Goal: Information Seeking & Learning: Learn about a topic

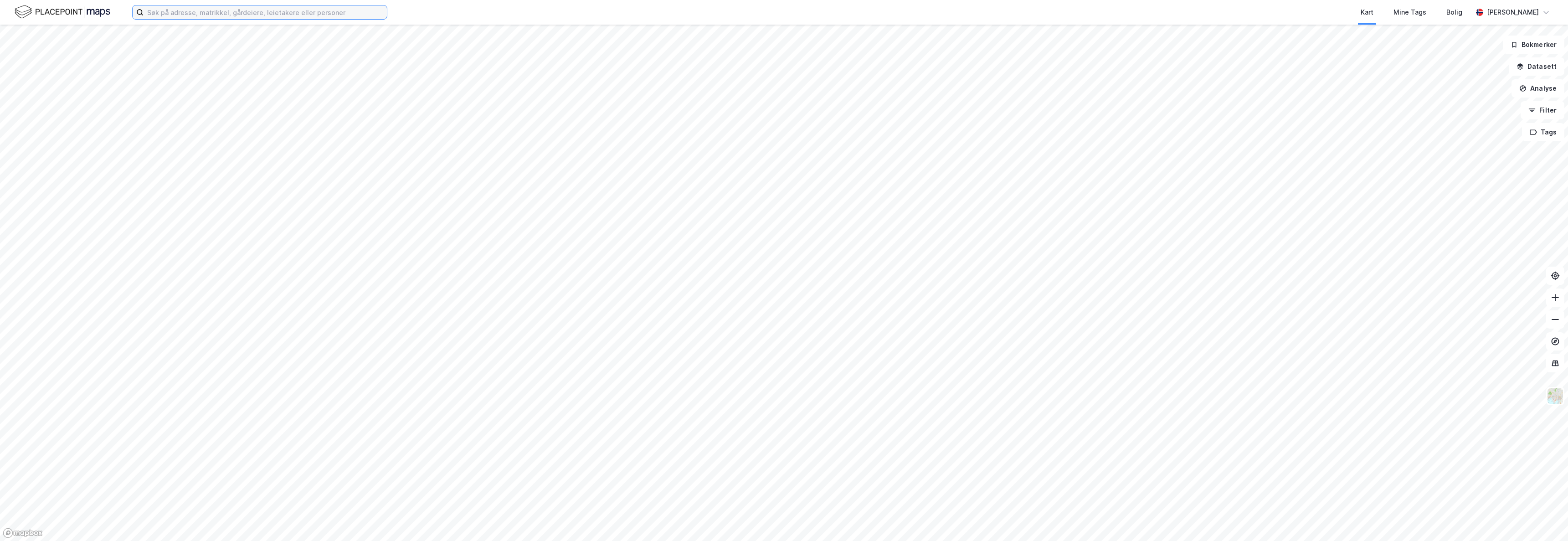
click at [237, 12] on input at bounding box center [264, 13] width 243 height 14
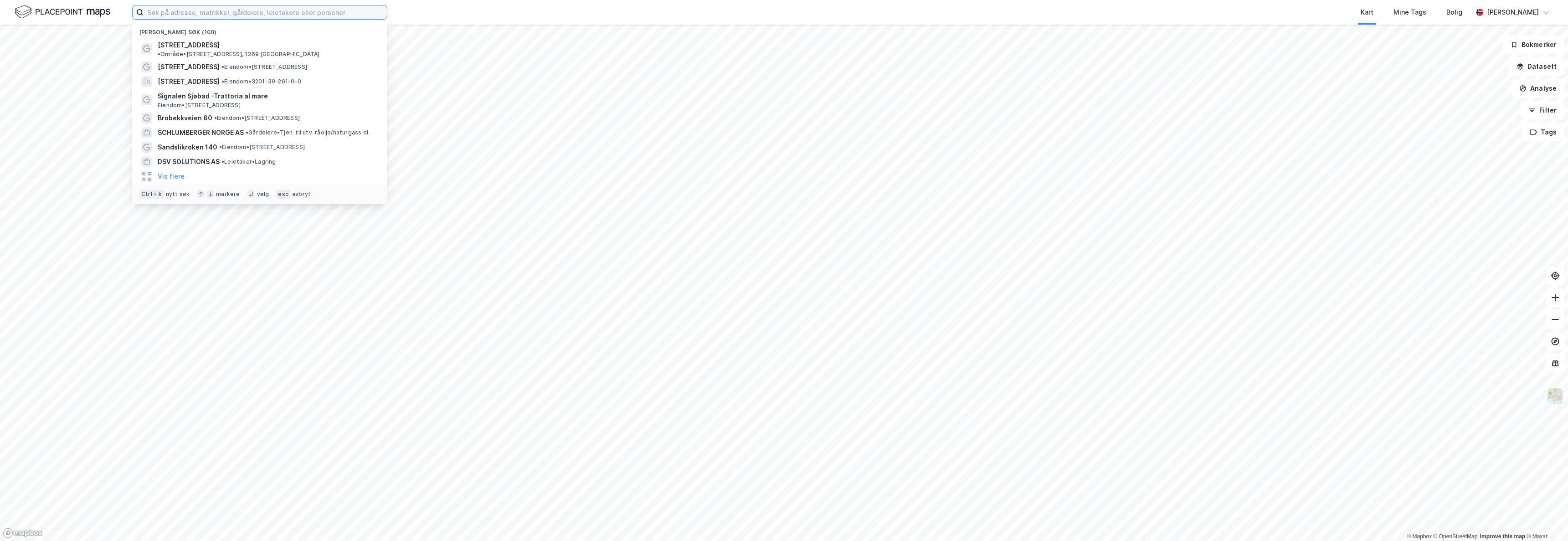
paste input "[PERSON_NAME]"
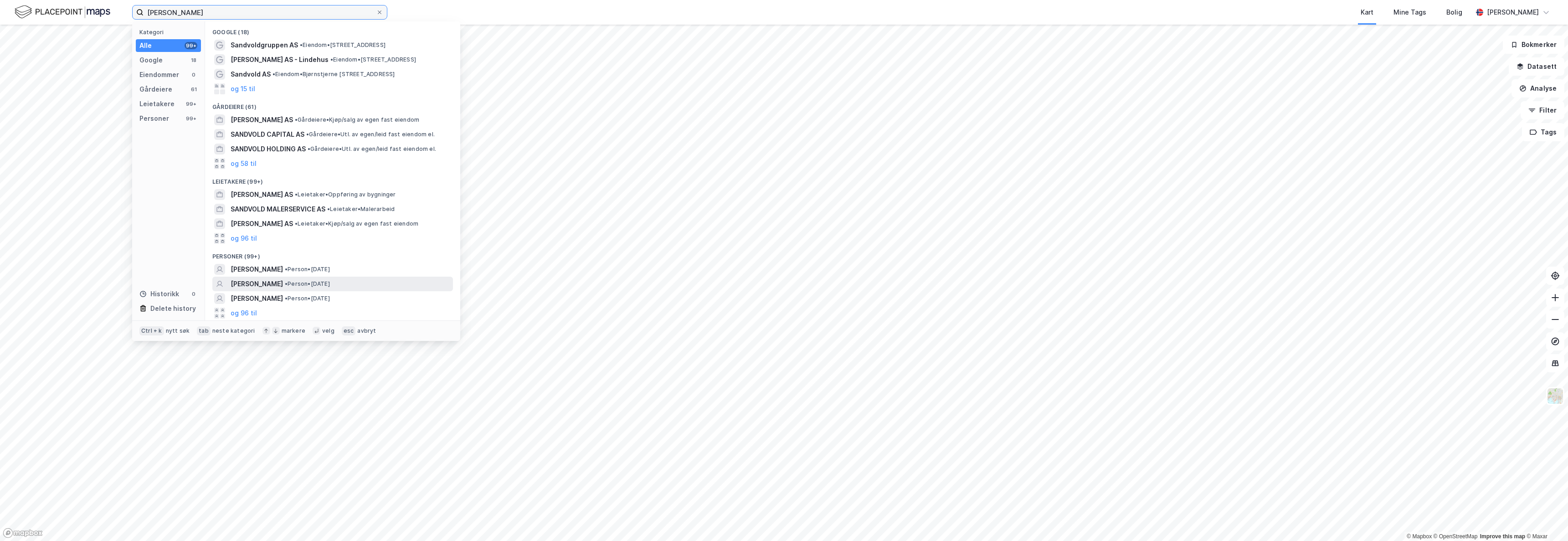
type input "[PERSON_NAME]"
click at [275, 285] on span "[PERSON_NAME]" at bounding box center [256, 283] width 53 height 11
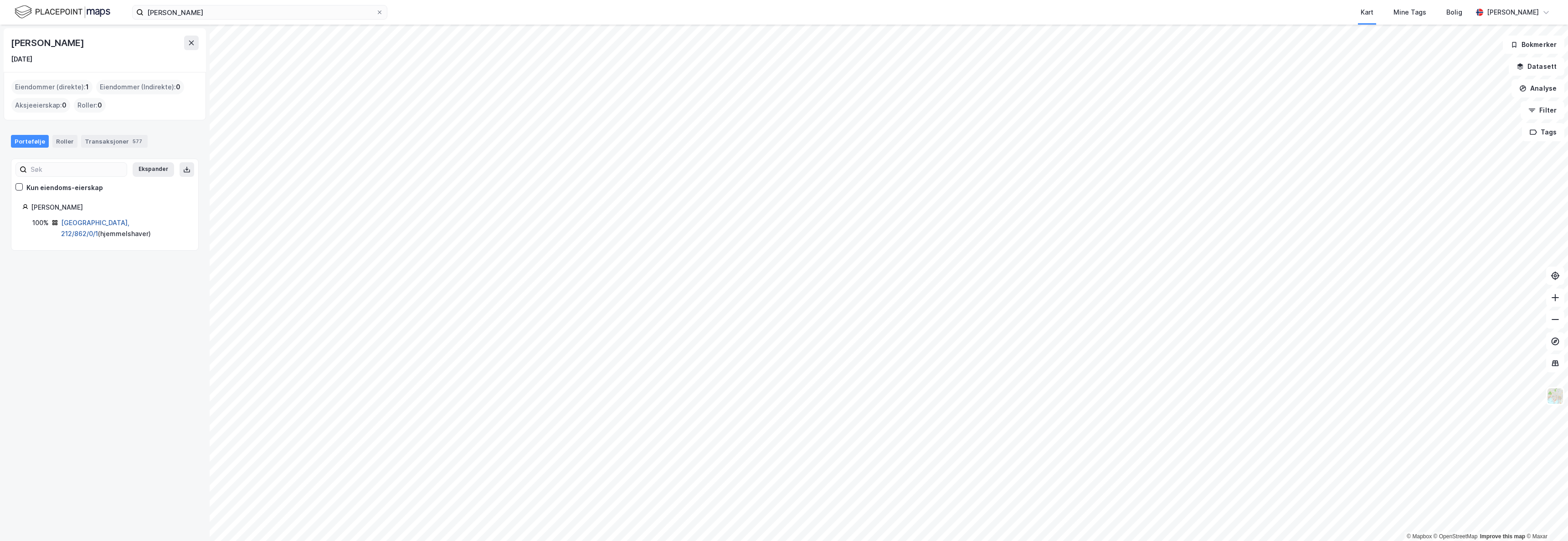
click at [92, 225] on link "[GEOGRAPHIC_DATA], 212/862/0/1" at bounding box center [94, 228] width 69 height 19
click at [77, 222] on link "[GEOGRAPHIC_DATA], 212/862/0/1" at bounding box center [94, 228] width 69 height 19
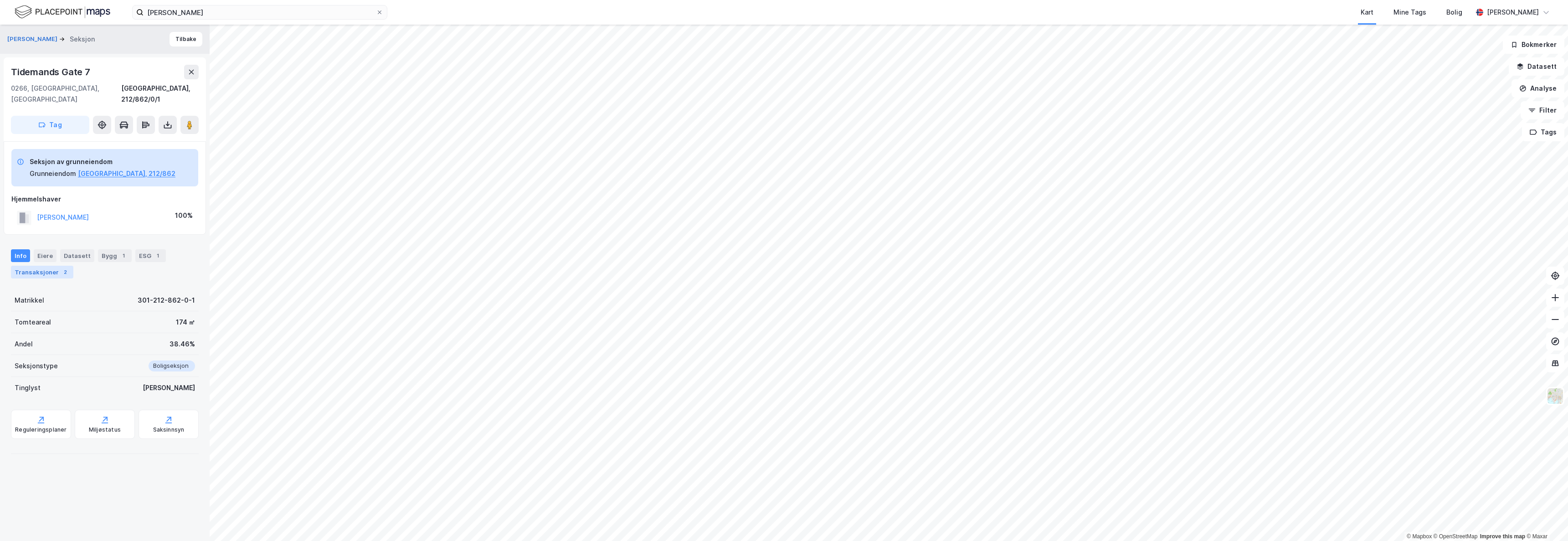
click at [58, 266] on div "Transaksjoner 2" at bounding box center [42, 271] width 63 height 13
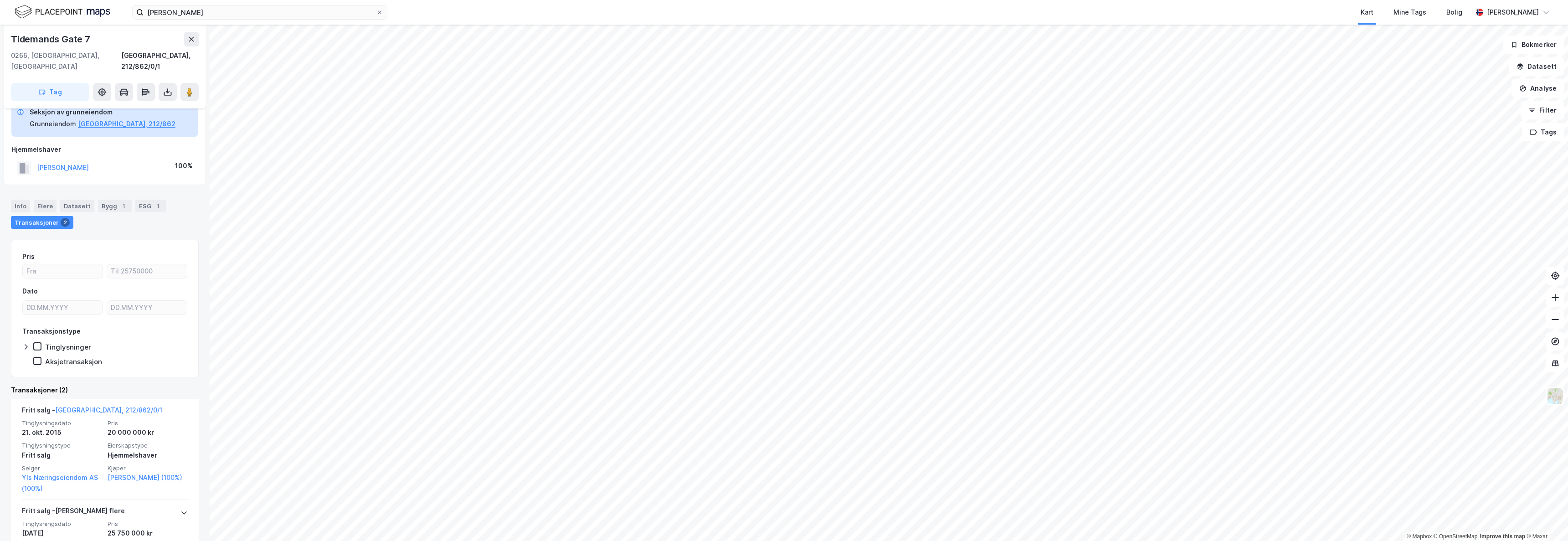
scroll to position [69, 0]
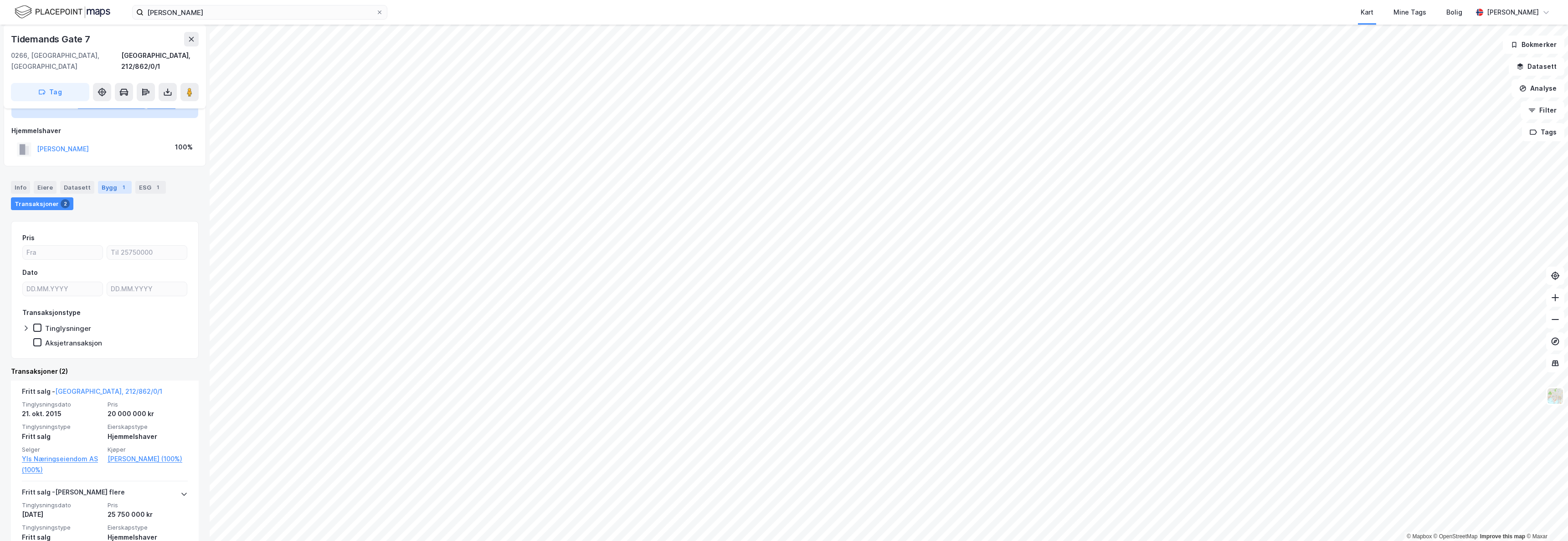
click at [113, 181] on div "Bygg 1" at bounding box center [115, 187] width 34 height 13
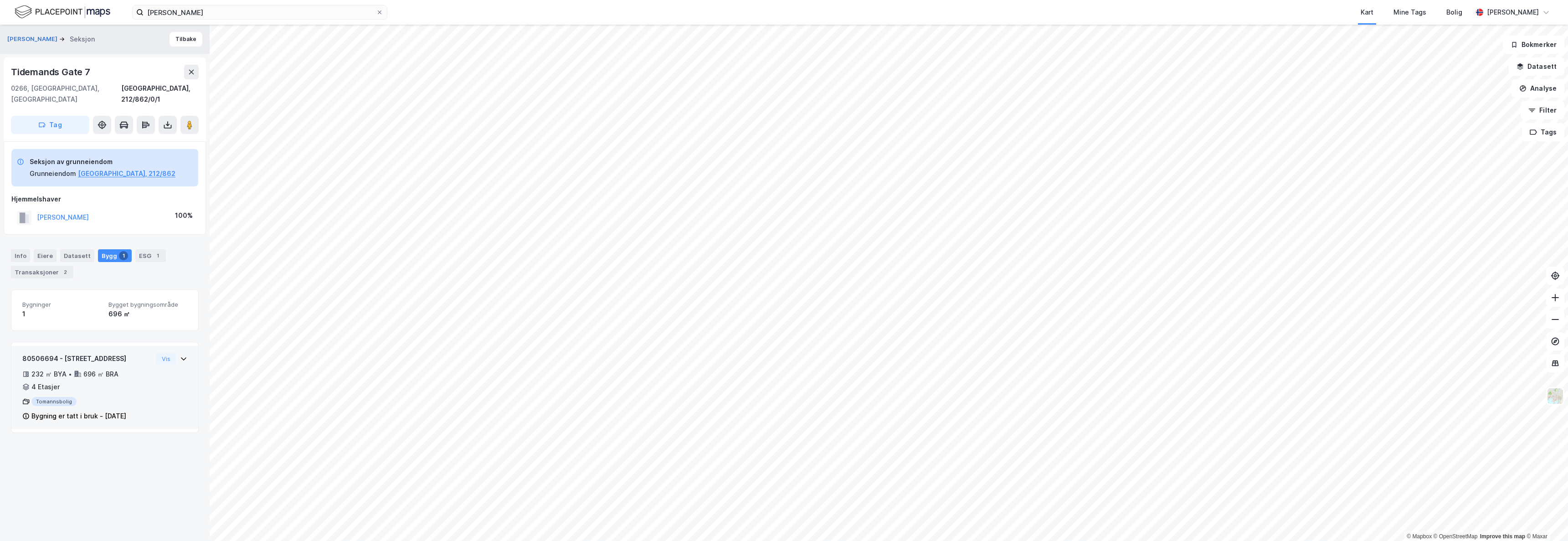
click at [82, 369] on div "232 ㎡ BYA • 696 ㎡ BRA • 4 Etasjer" at bounding box center [86, 381] width 130 height 24
click at [17, 250] on div "Info" at bounding box center [20, 256] width 19 height 13
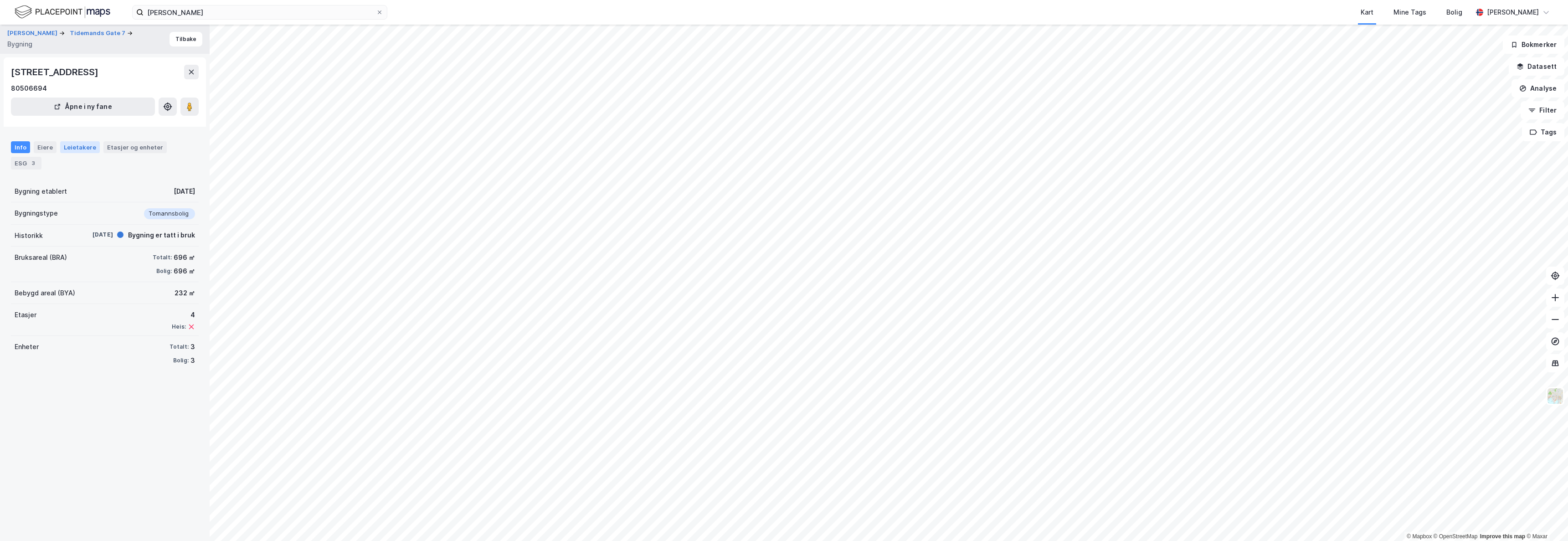
click at [61, 144] on div "Leietakere" at bounding box center [80, 147] width 40 height 12
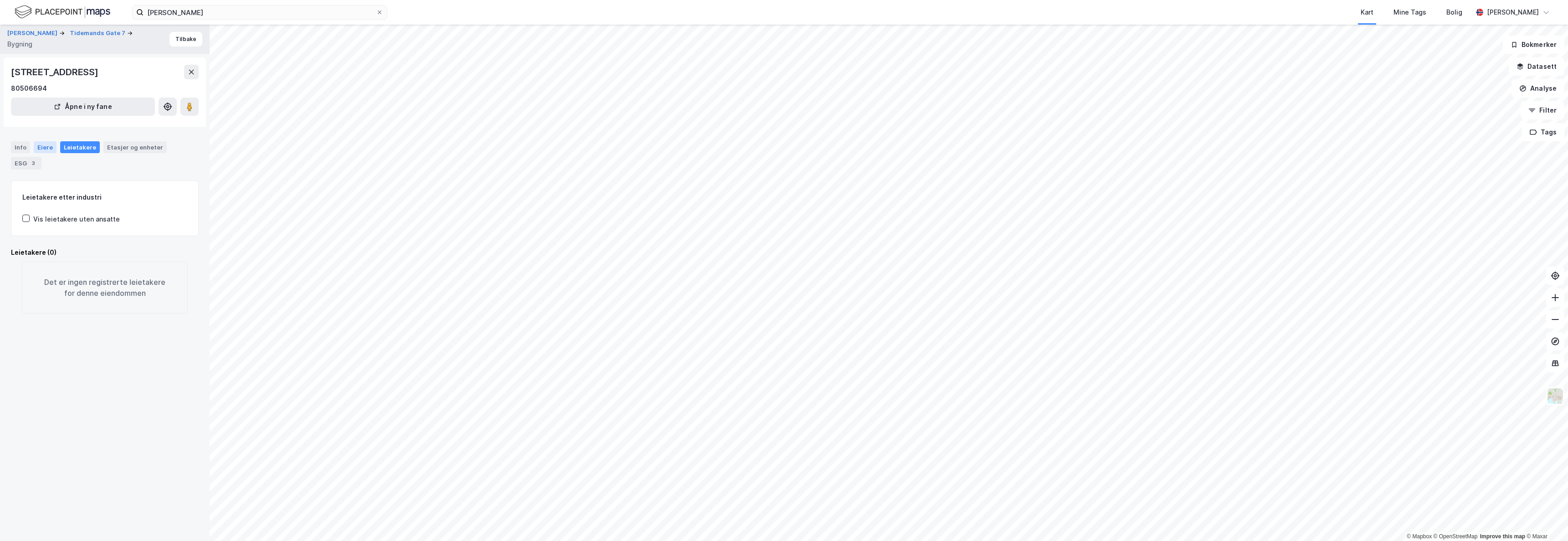
click at [49, 145] on div "Eiere" at bounding box center [45, 147] width 23 height 12
click at [25, 257] on icon at bounding box center [25, 258] width 7 height 7
click at [29, 245] on icon at bounding box center [25, 242] width 7 height 7
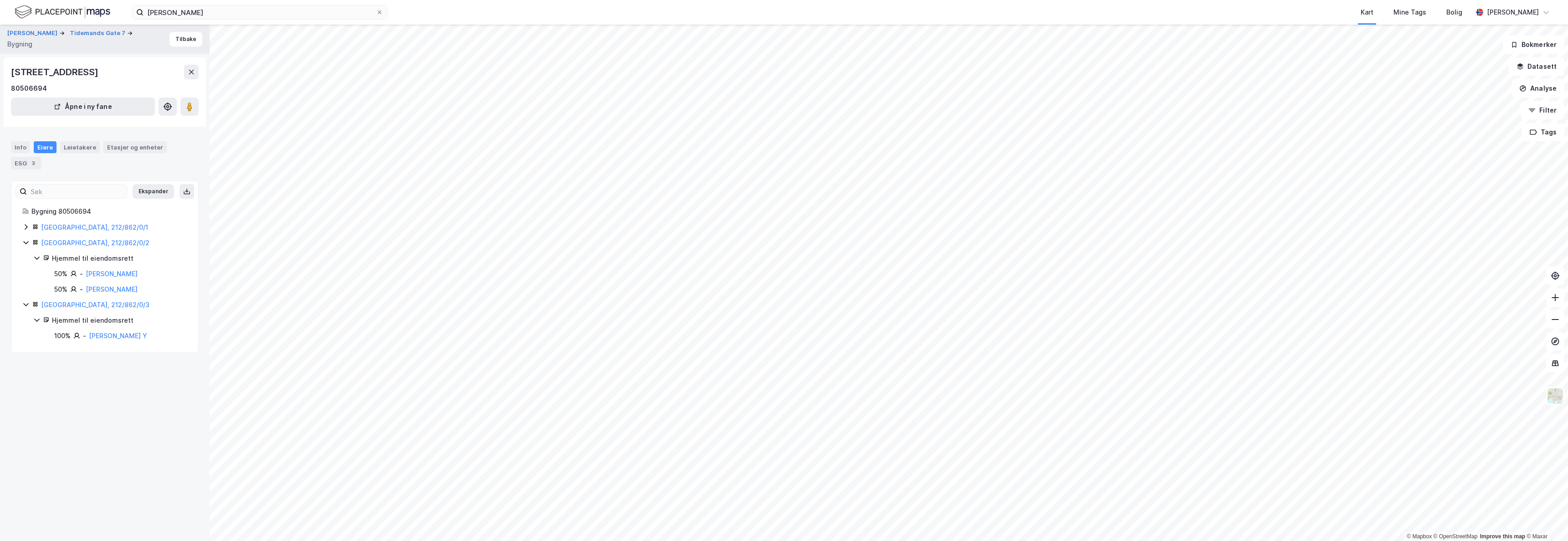
click at [25, 226] on icon at bounding box center [25, 227] width 7 height 7
click at [105, 368] on link "[PERSON_NAME] Y" at bounding box center [117, 367] width 59 height 8
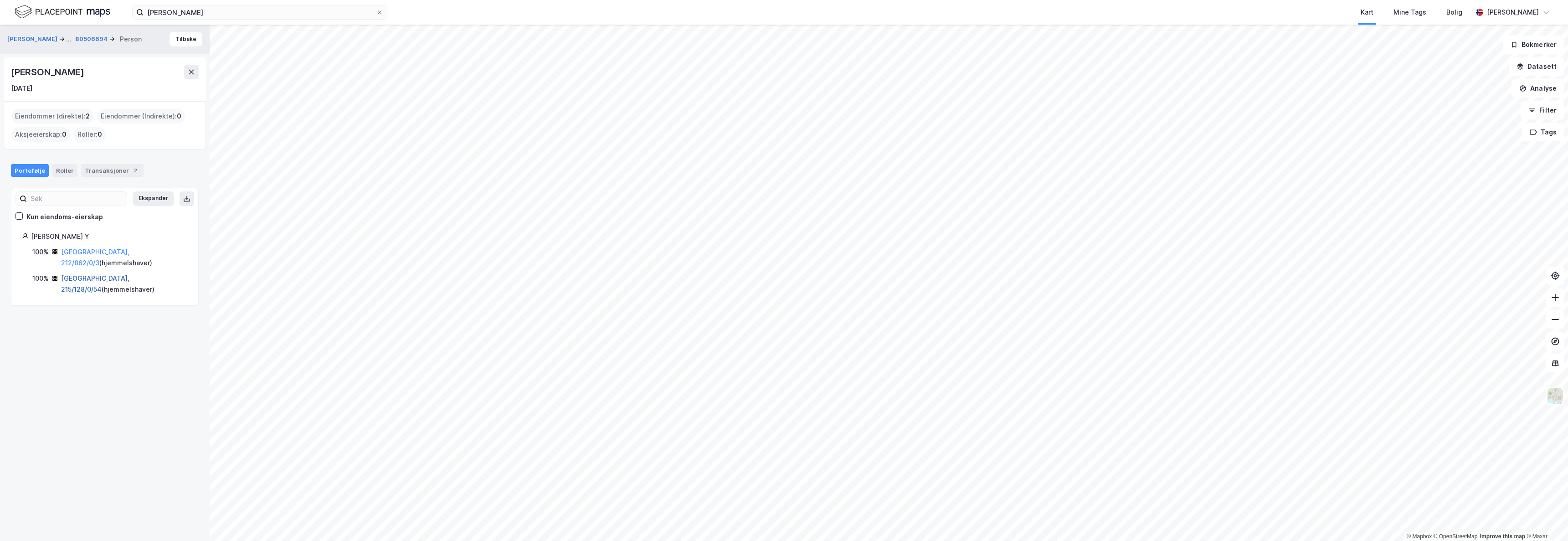
click at [88, 274] on link "[GEOGRAPHIC_DATA], 215/128/0/54" at bounding box center [94, 283] width 69 height 19
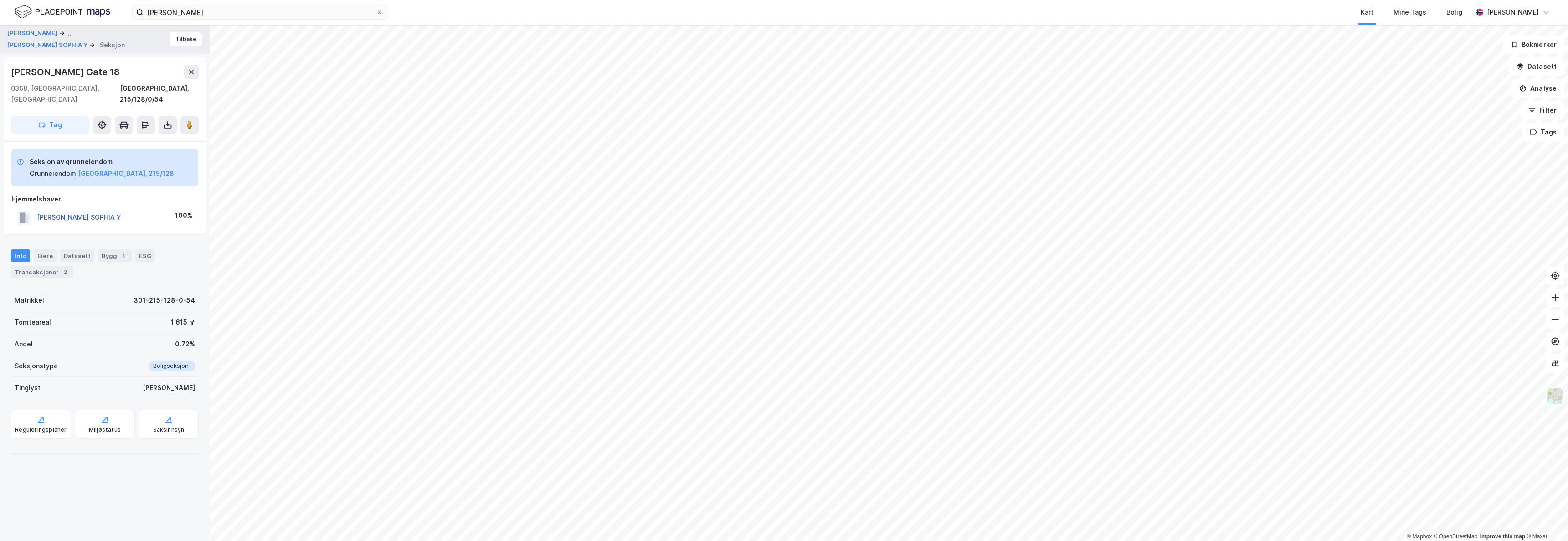
click at [0, 0] on button "[PERSON_NAME] SOPHIA Y" at bounding box center [0, 0] width 0 height 0
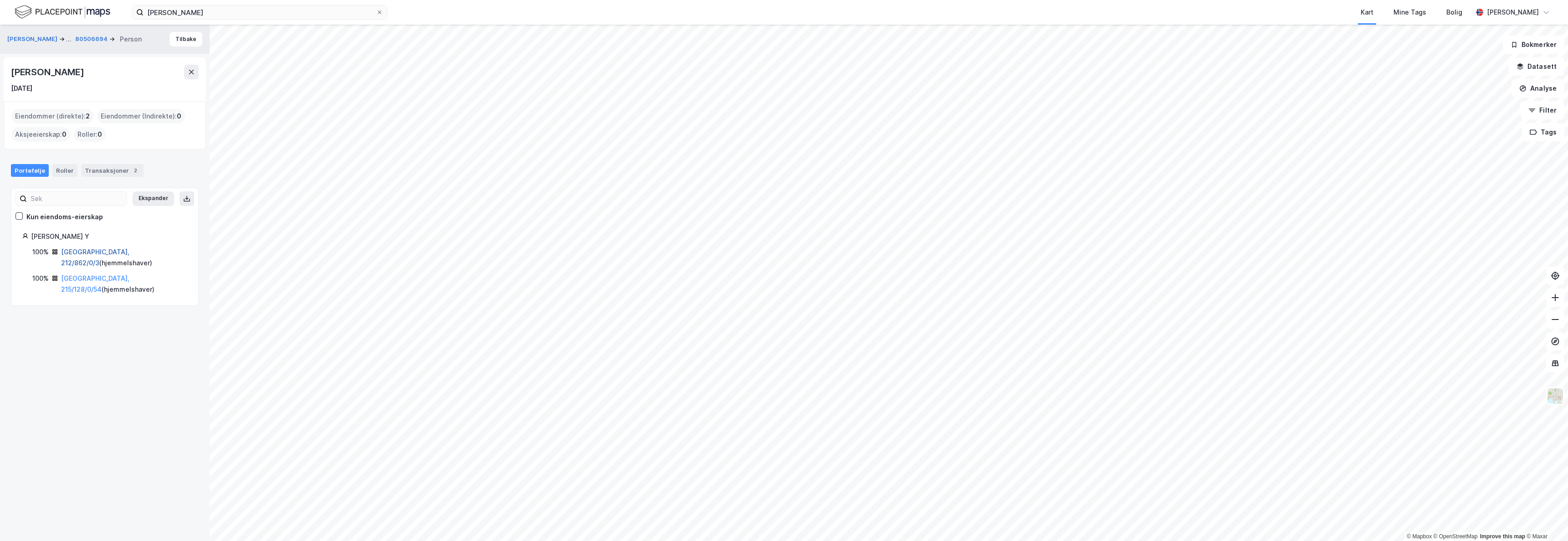
click at [82, 251] on link "[GEOGRAPHIC_DATA], 212/862/0/3" at bounding box center [94, 257] width 69 height 19
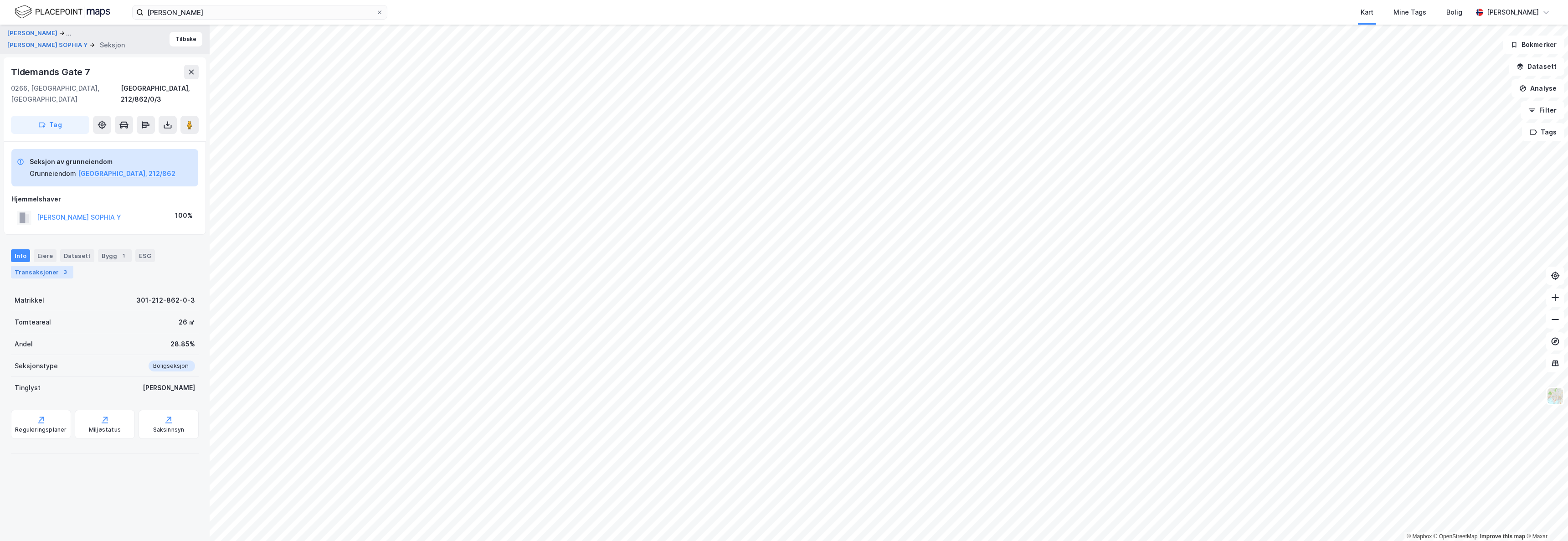
click at [62, 268] on div "3" at bounding box center [65, 271] width 9 height 9
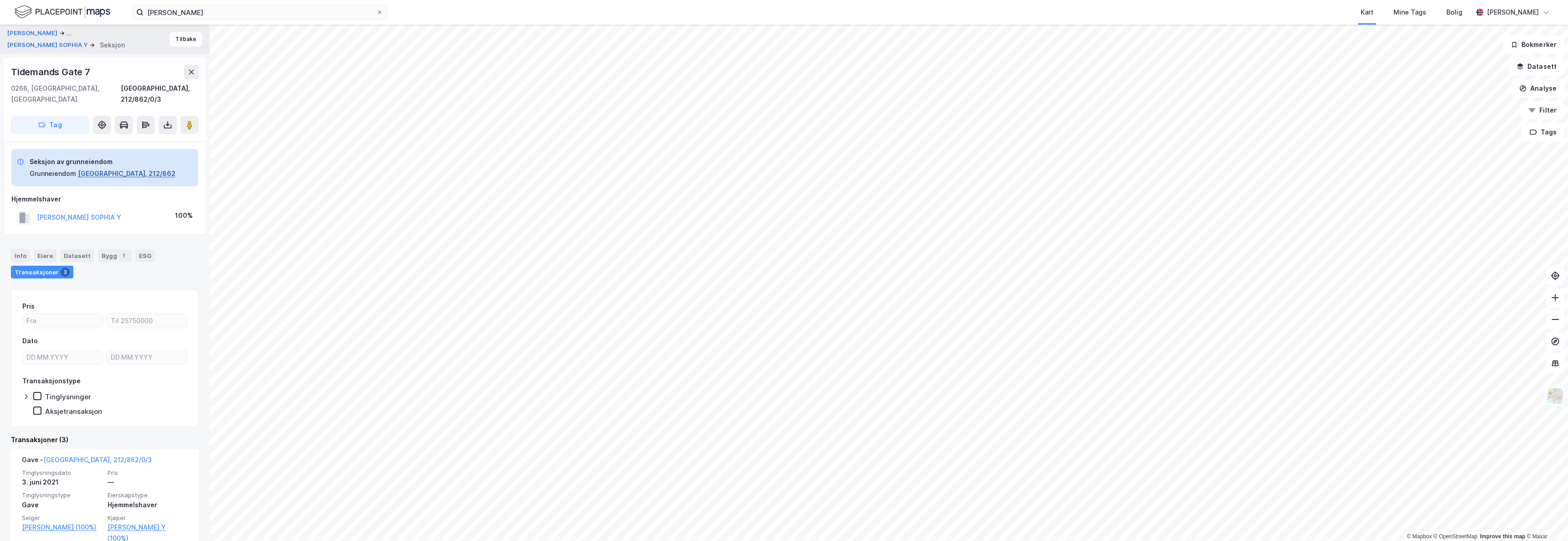
click at [105, 168] on button "[GEOGRAPHIC_DATA], 212/862" at bounding box center [126, 173] width 97 height 11
